Goal: Task Accomplishment & Management: Manage account settings

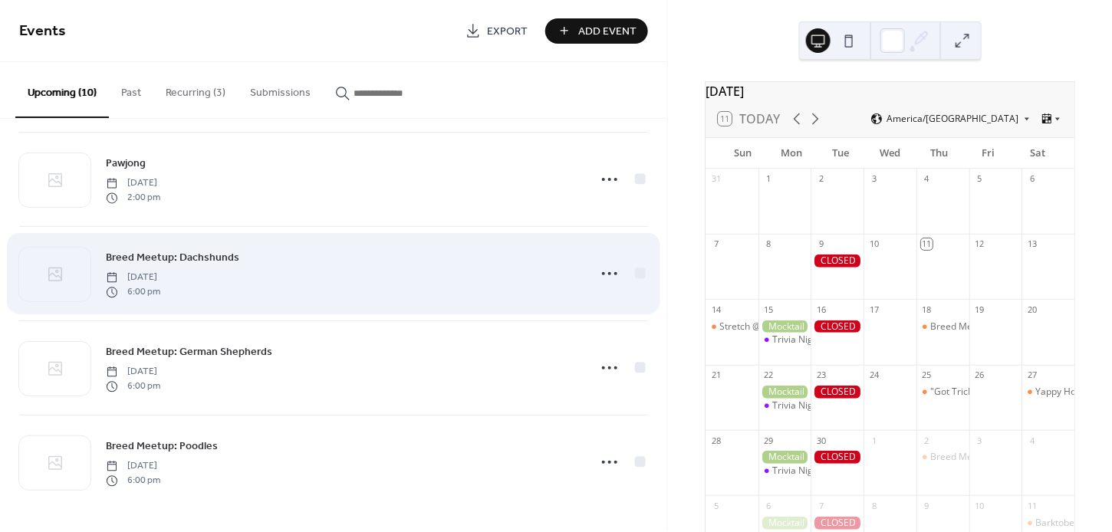
scroll to position [576, 0]
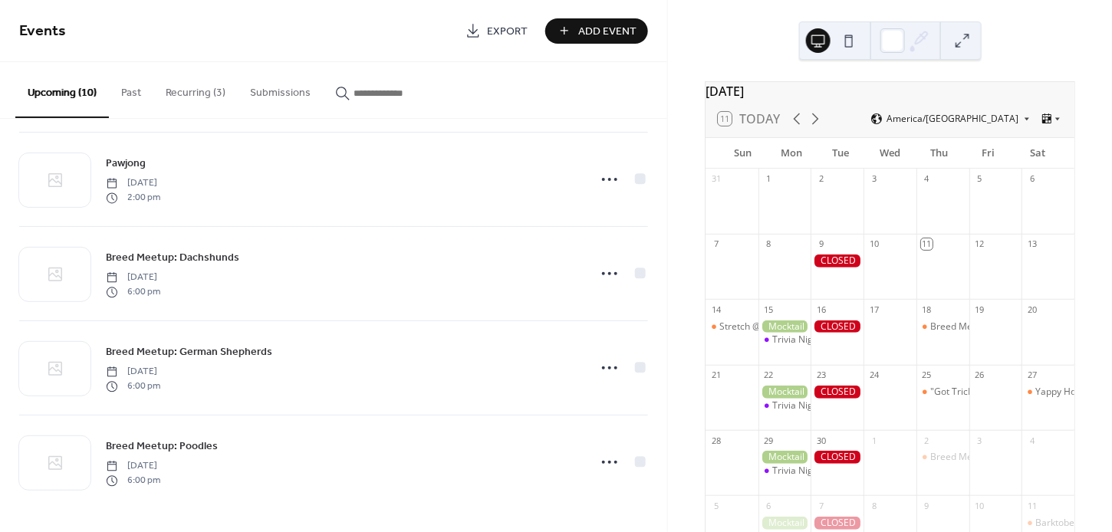
click at [193, 94] on button "Recurring (3)" at bounding box center [195, 89] width 84 height 54
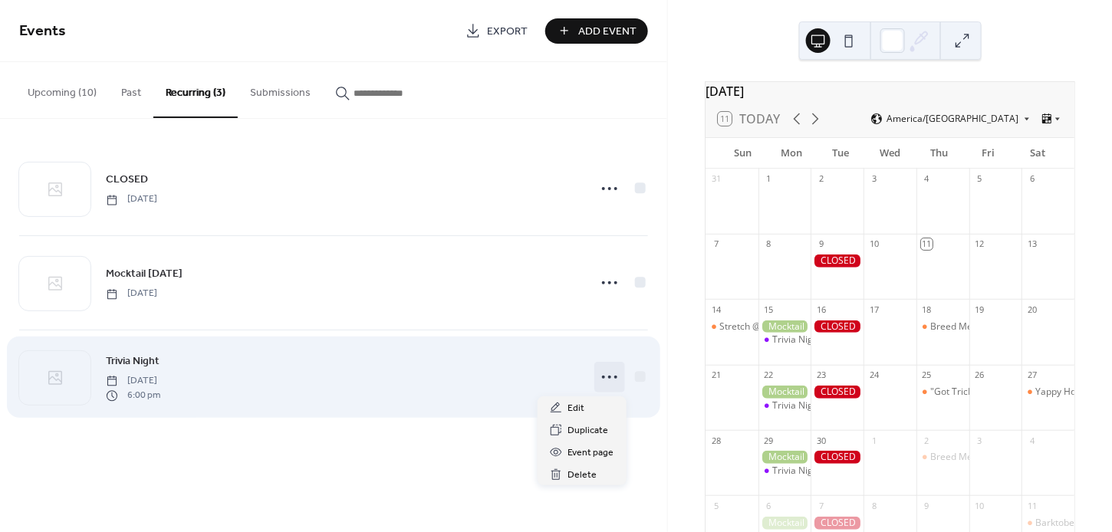
click at [611, 383] on icon at bounding box center [609, 377] width 25 height 25
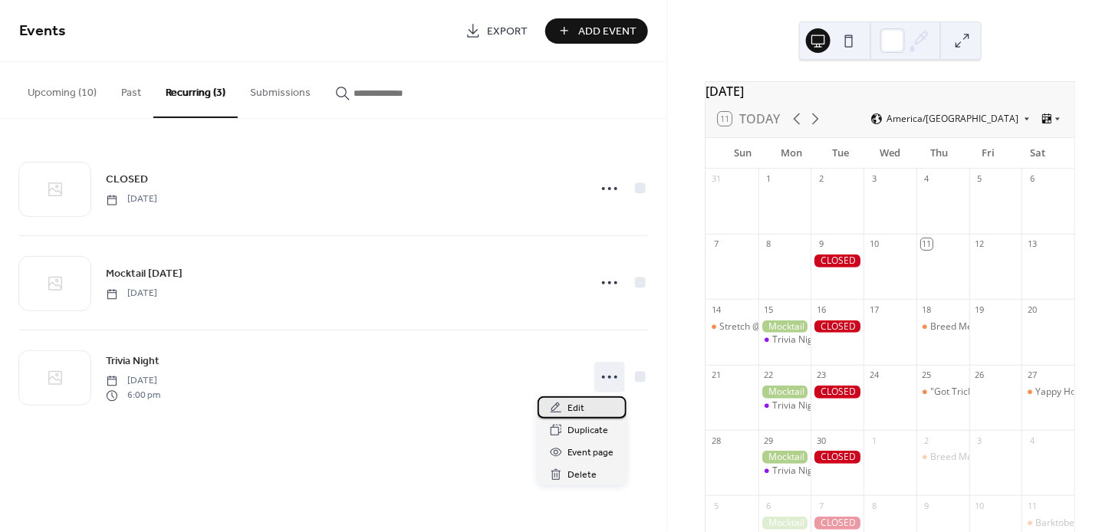
click at [577, 415] on span "Edit" at bounding box center [576, 409] width 17 height 16
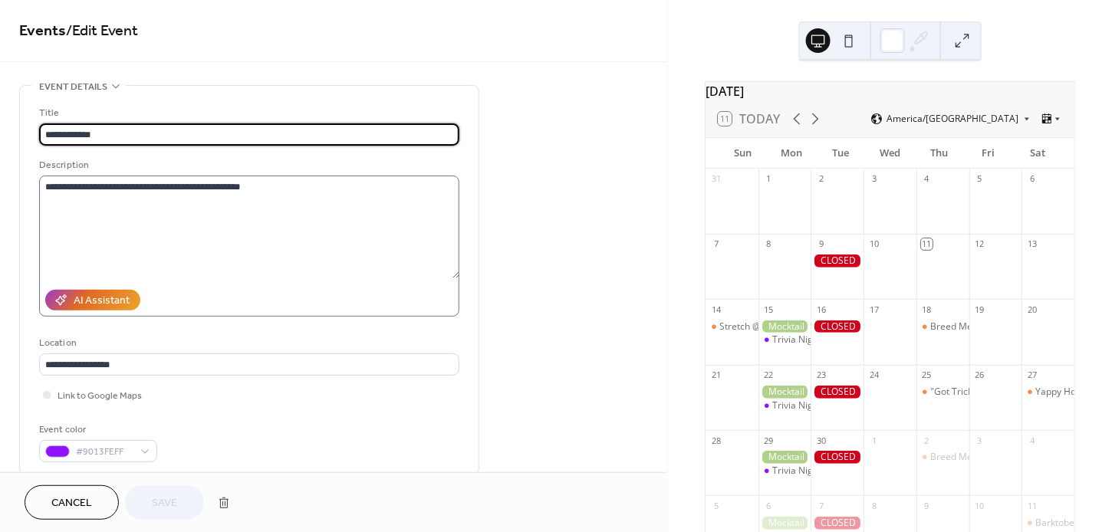
scroll to position [274, 0]
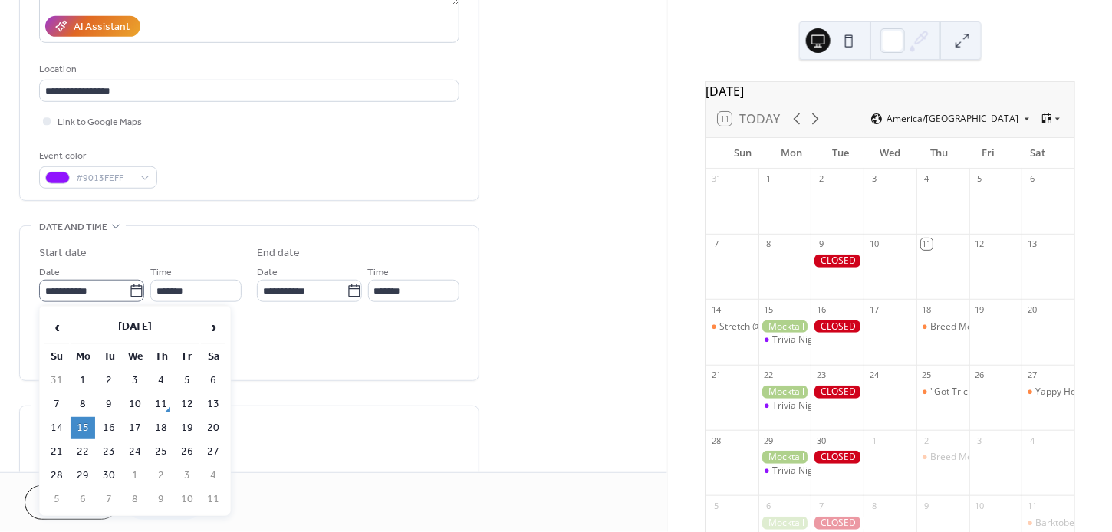
click at [134, 293] on icon at bounding box center [136, 291] width 15 height 15
click at [129, 293] on input "**********" at bounding box center [84, 291] width 90 height 22
click at [314, 327] on div "All day Show date only Hide end time" at bounding box center [249, 345] width 420 height 48
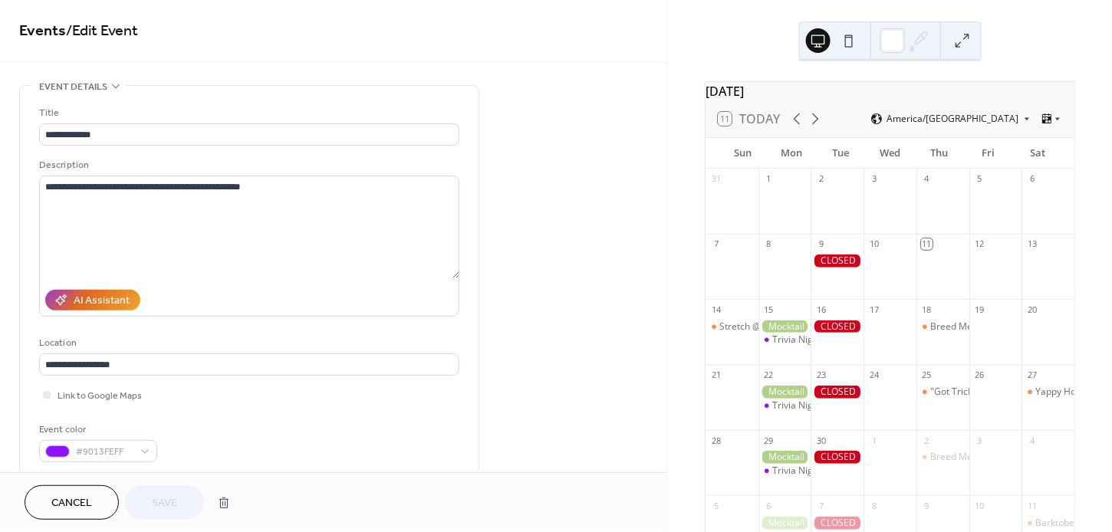
scroll to position [0, 0]
click at [229, 496] on button "button" at bounding box center [224, 503] width 28 height 31
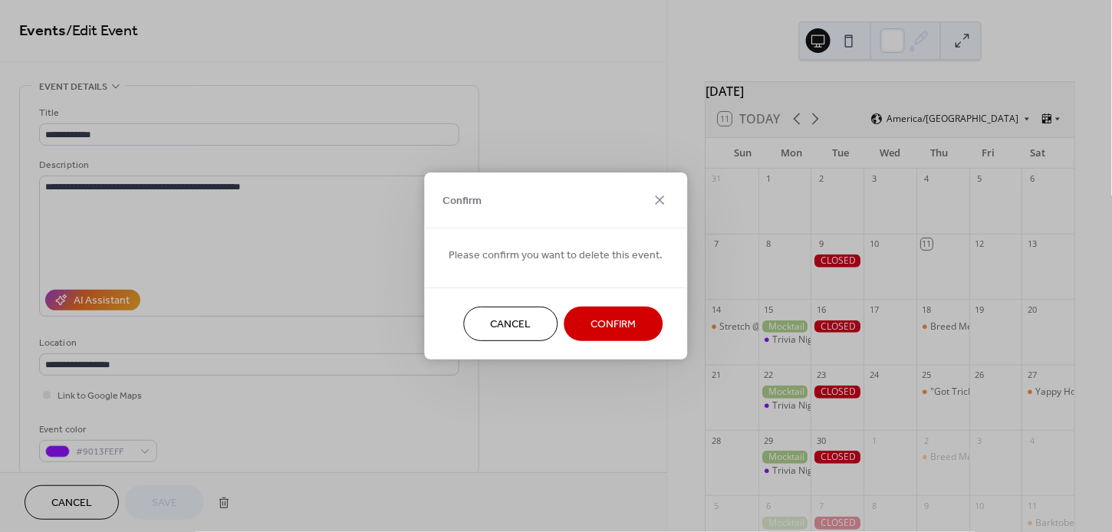
click at [610, 328] on span "Confirm" at bounding box center [613, 326] width 45 height 16
